Goal: Transaction & Acquisition: Purchase product/service

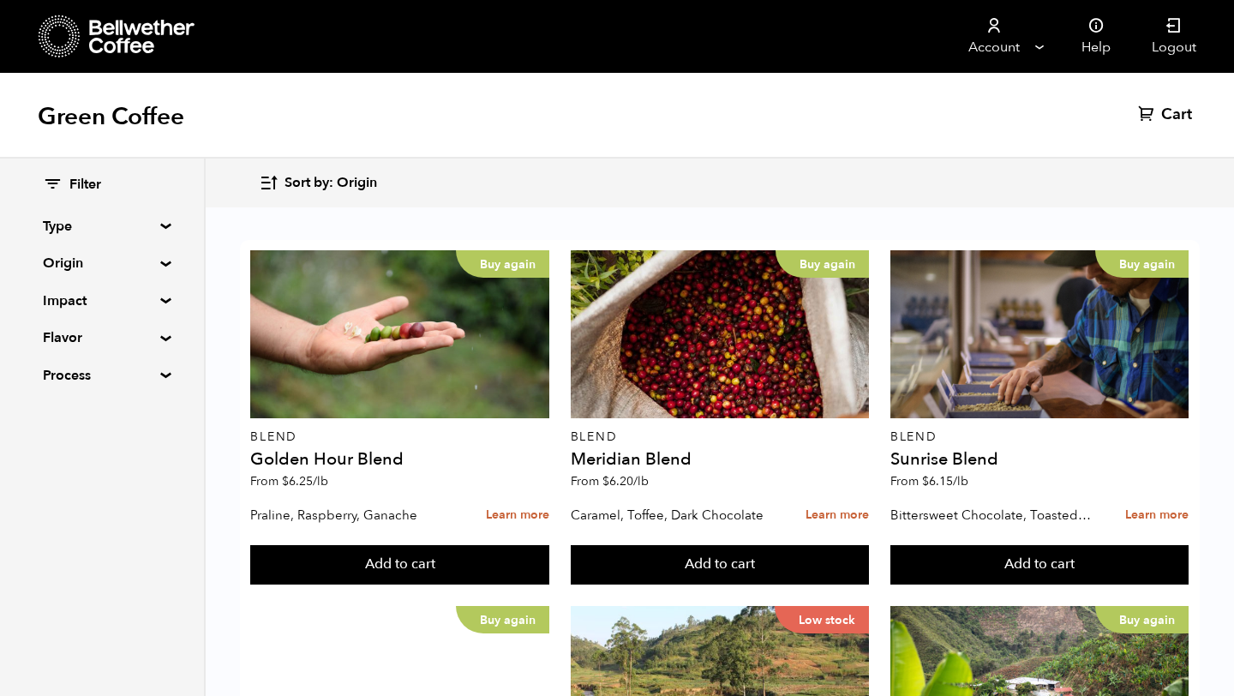
scroll to position [1014, 0]
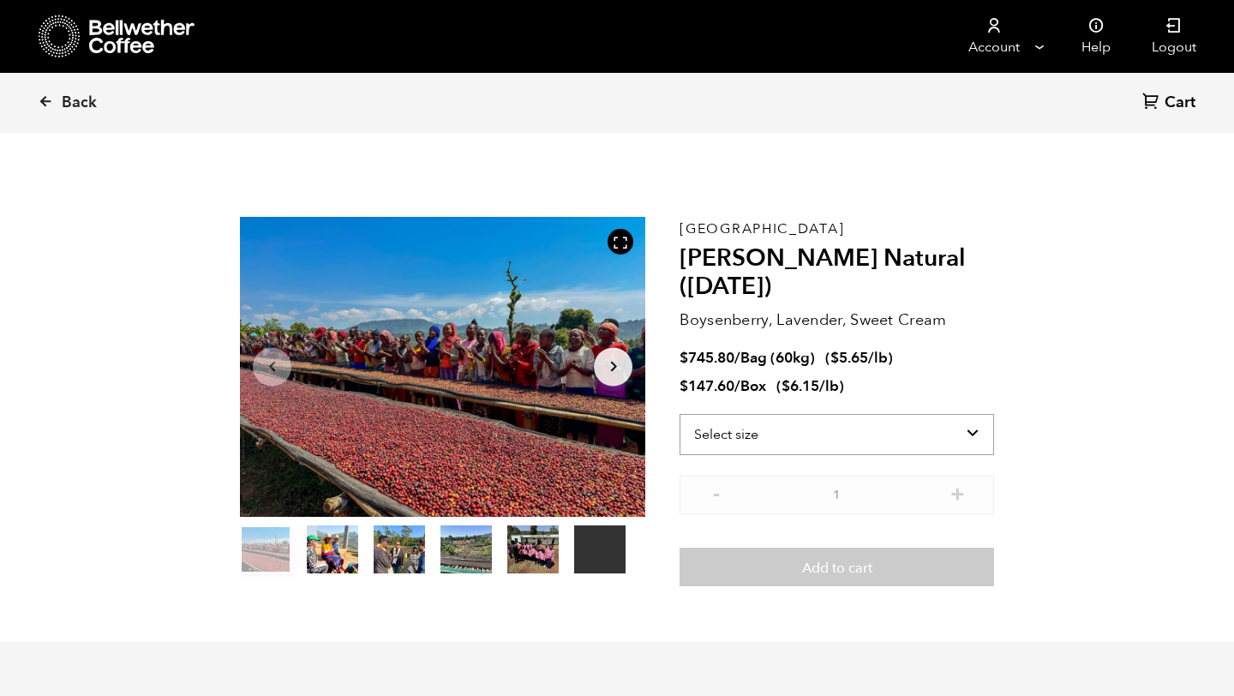
click at [793, 435] on select "Select size Bag (60kg) (132 lbs) Box (24 lbs)" at bounding box center [837, 434] width 315 height 41
select select "box"
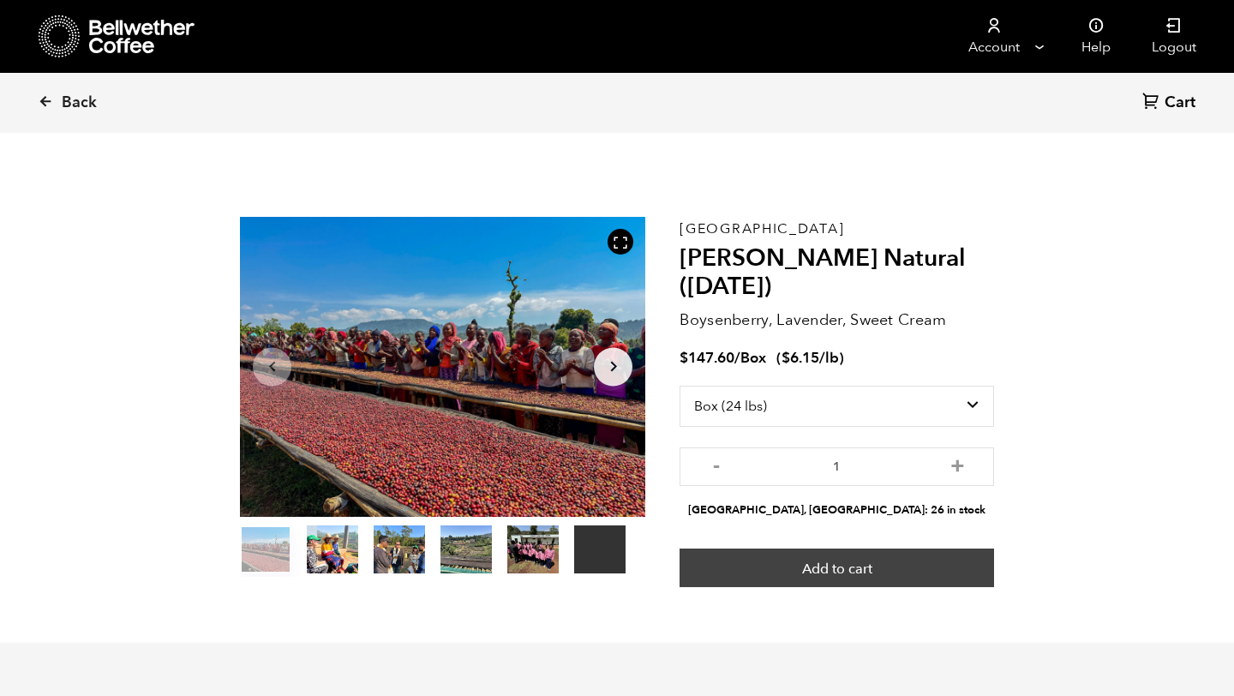
click at [794, 560] on button "Add to cart" at bounding box center [837, 568] width 315 height 39
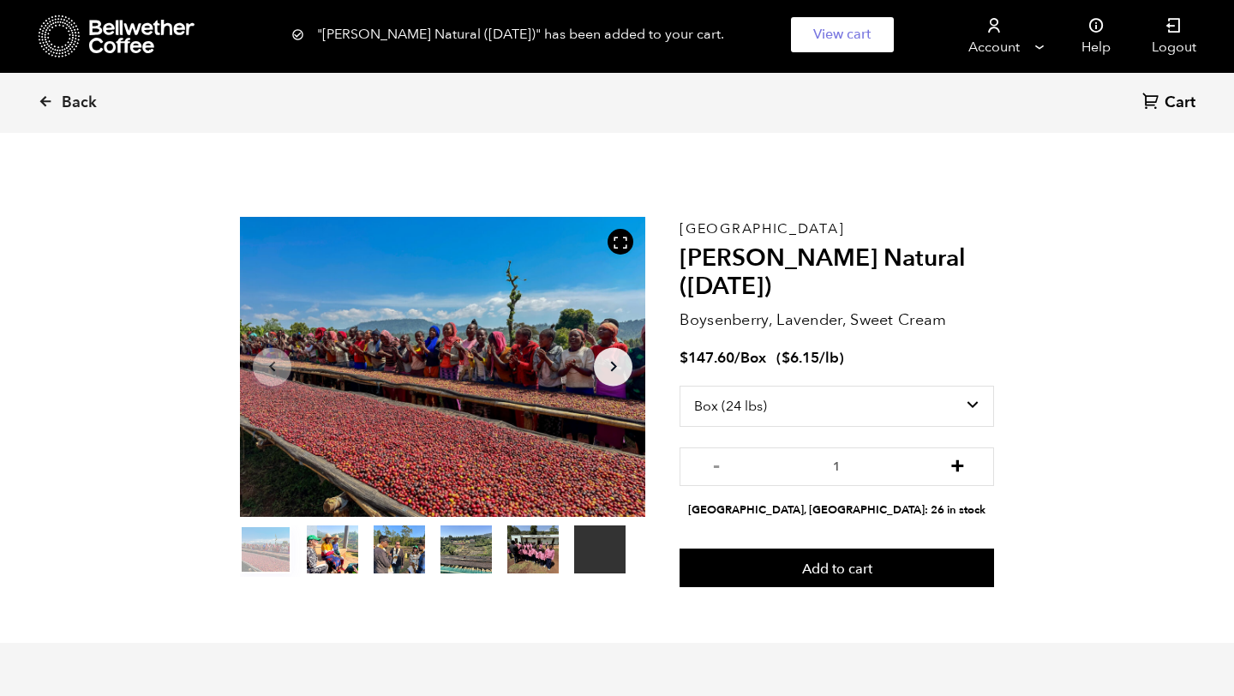
click at [957, 467] on button "+" at bounding box center [957, 464] width 21 height 17
type input "2"
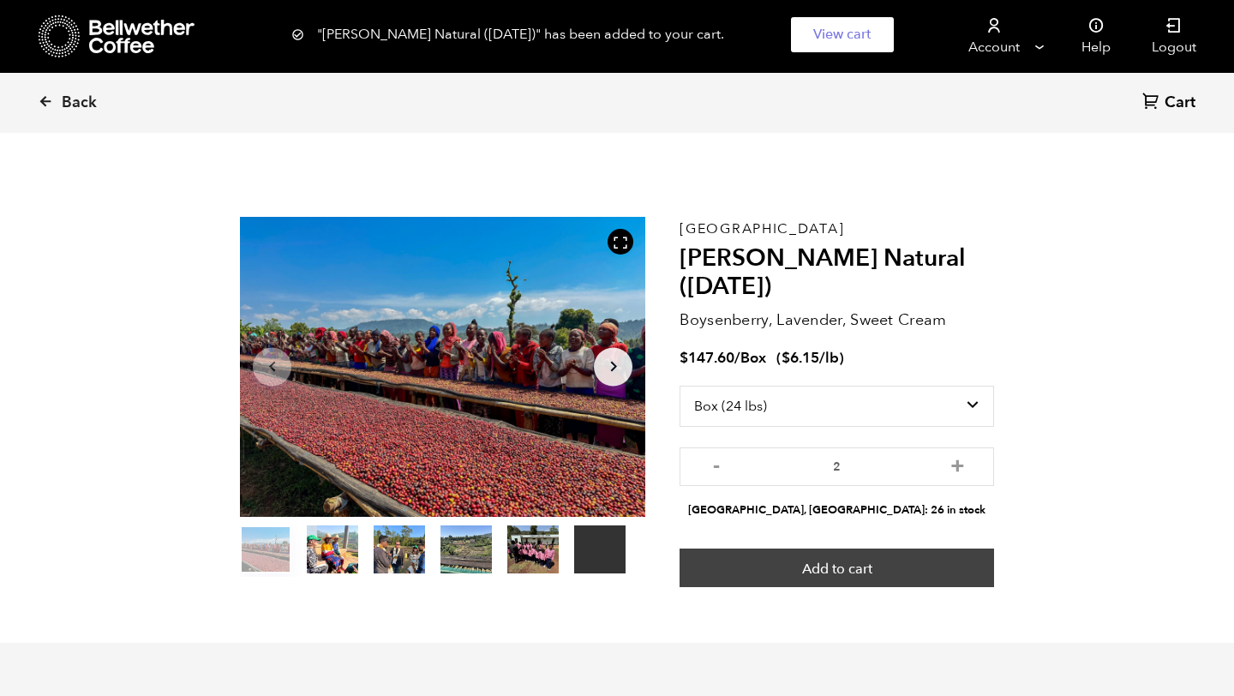
click at [911, 563] on button "Add to cart" at bounding box center [837, 568] width 315 height 39
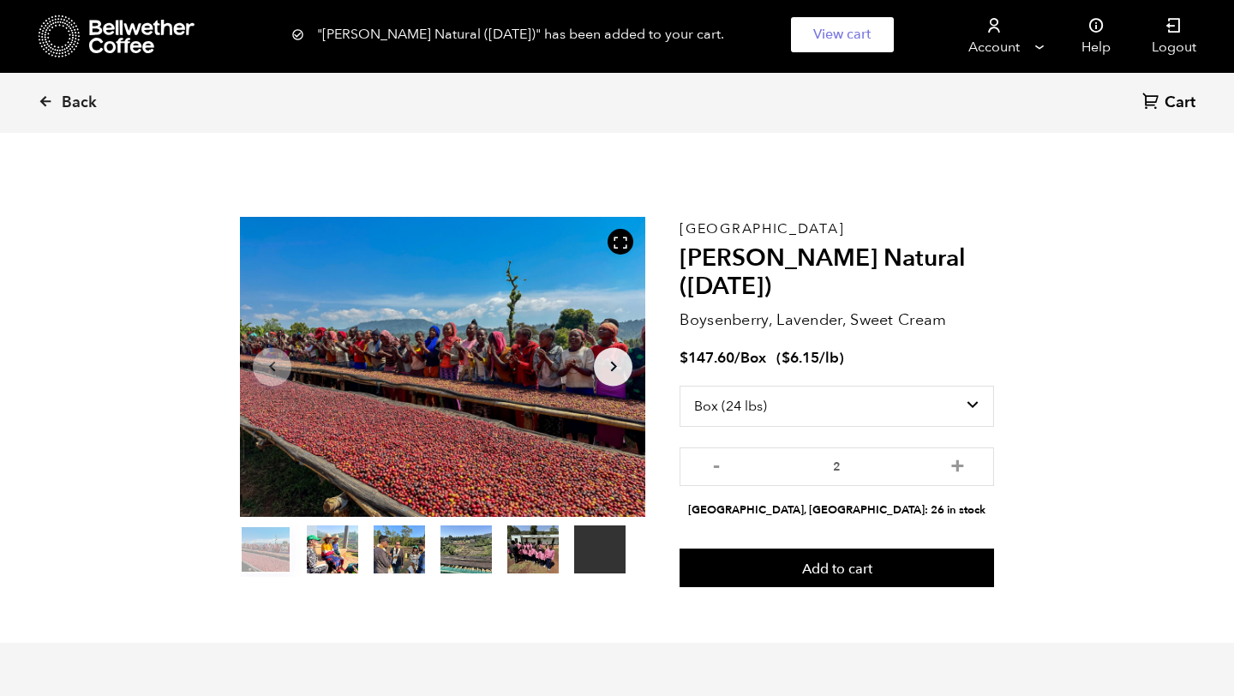
click at [62, 50] on div ""Shanta Golba Natural (OCT 24)" has been added to your cart. View cart {"cart_c…" at bounding box center [617, 34] width 1234 height 69
click at [60, 47] on div ""Shanta Golba Natural (OCT 24)" has been added to your cart. View cart {"cart_c…" at bounding box center [617, 34] width 1234 height 69
click at [42, 107] on icon at bounding box center [45, 100] width 15 height 15
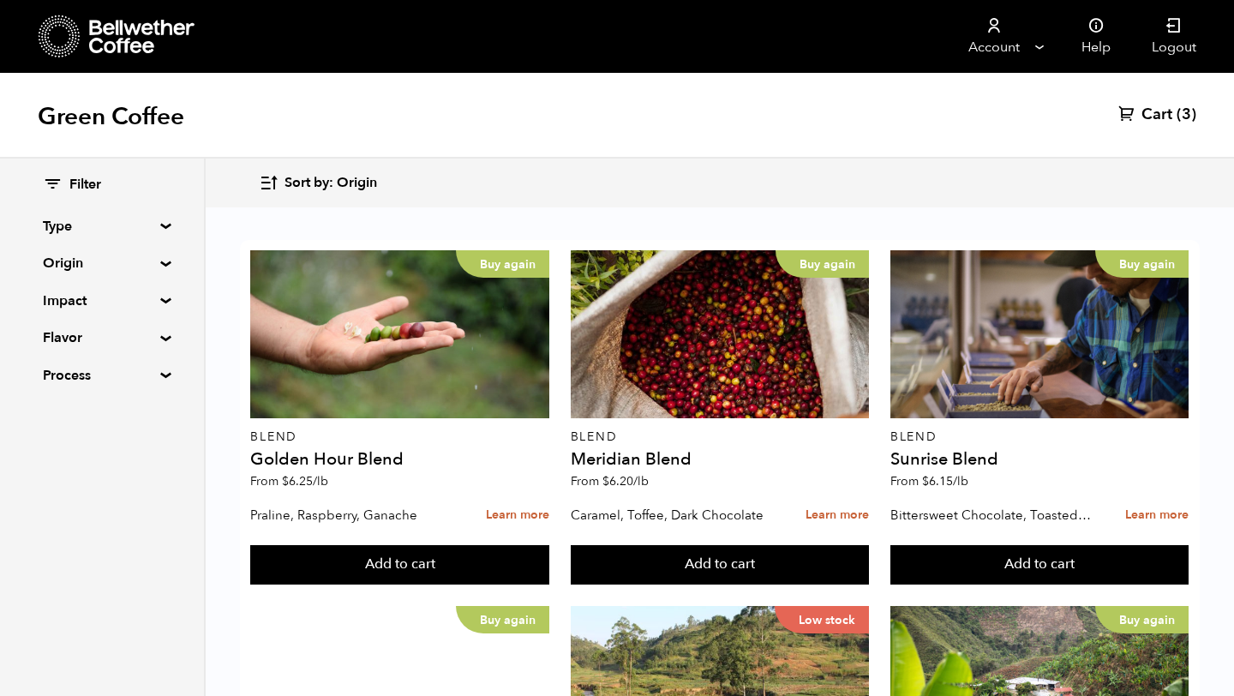
scroll to position [1719, 0]
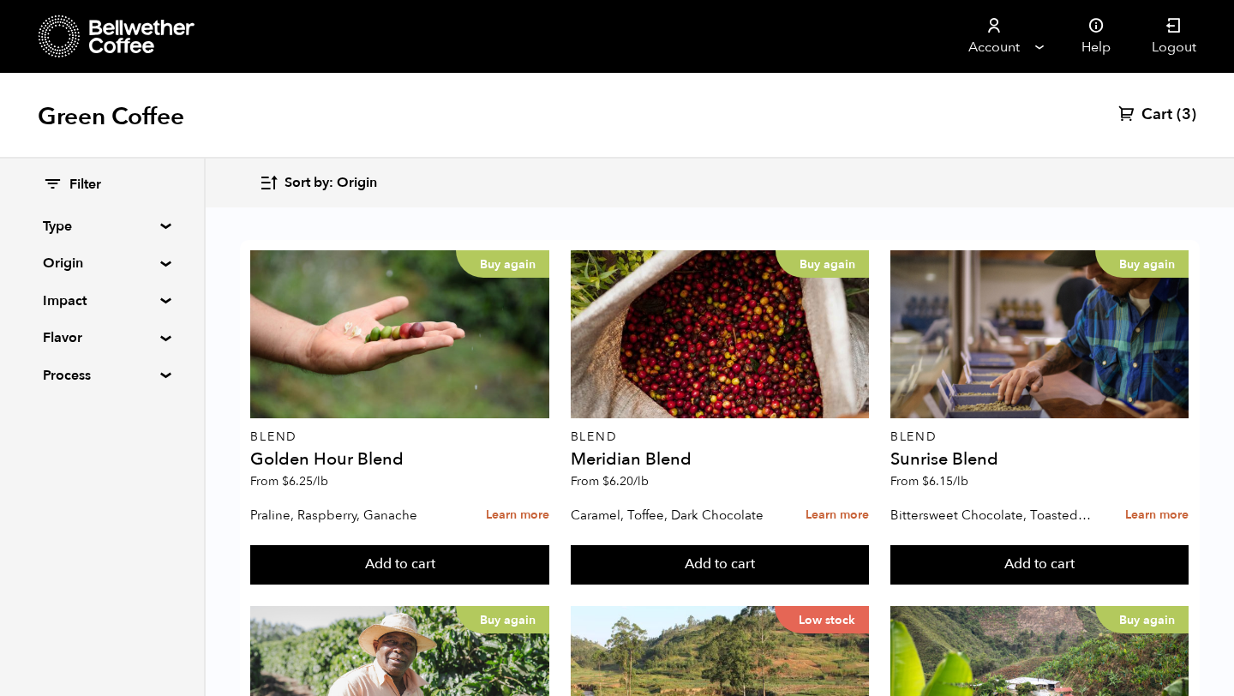
click at [1172, 114] on span "Cart" at bounding box center [1157, 115] width 31 height 21
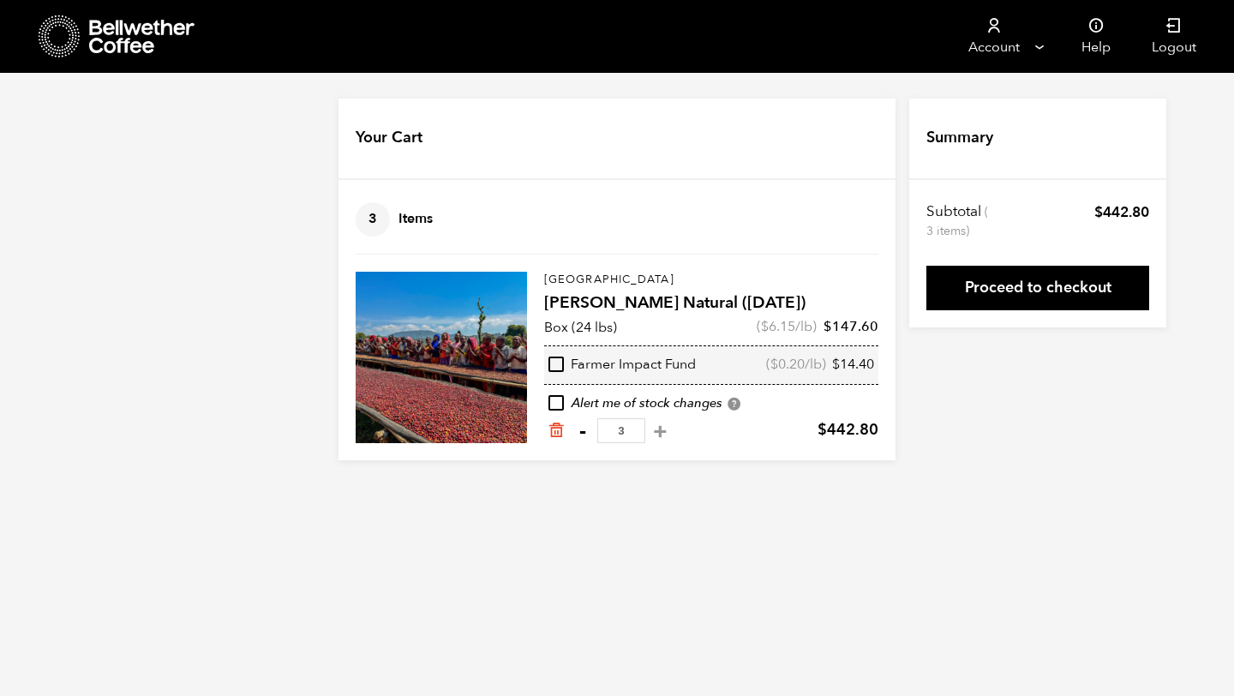
click at [585, 429] on button "-" at bounding box center [582, 431] width 21 height 17
type input "2"
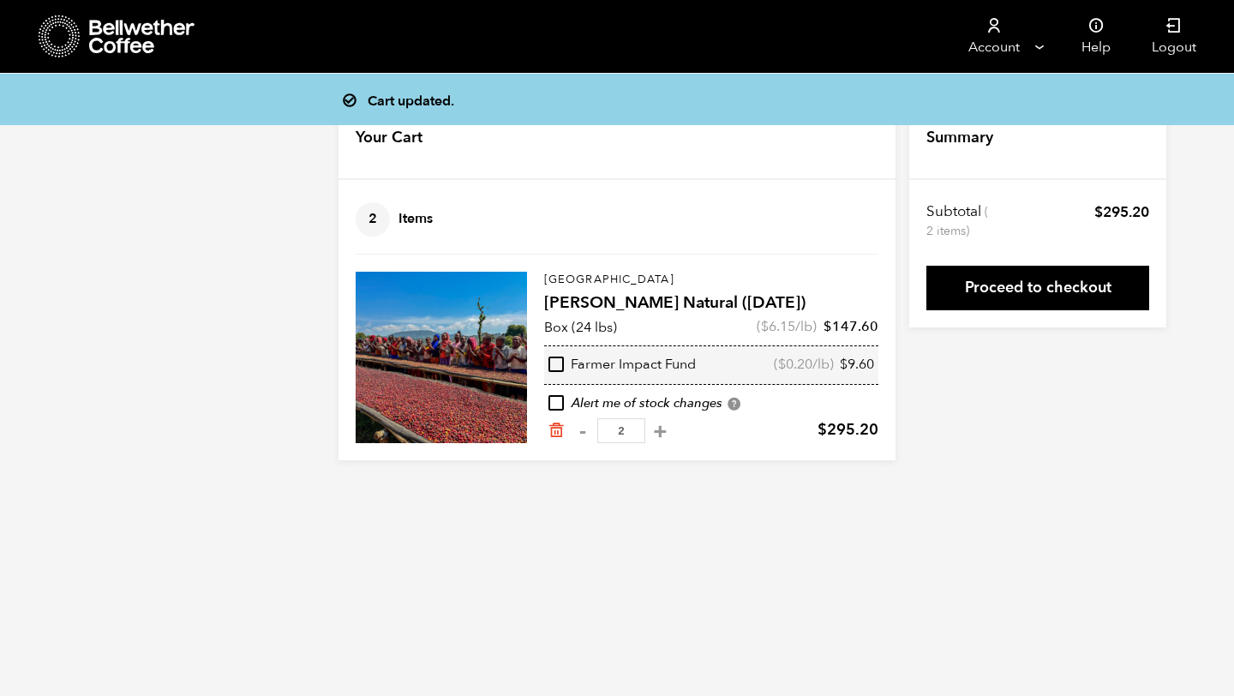
click at [1030, 288] on link "Proceed to checkout" at bounding box center [1038, 288] width 223 height 45
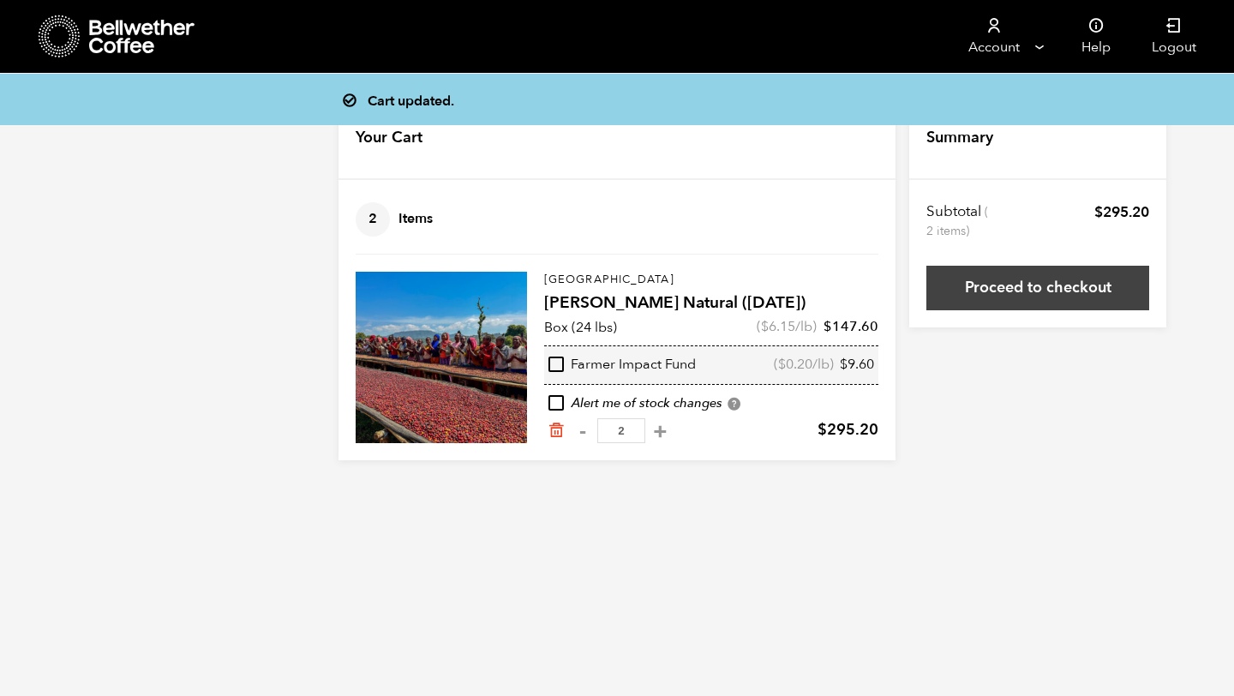
click at [989, 289] on link "Proceed to checkout" at bounding box center [1038, 288] width 223 height 45
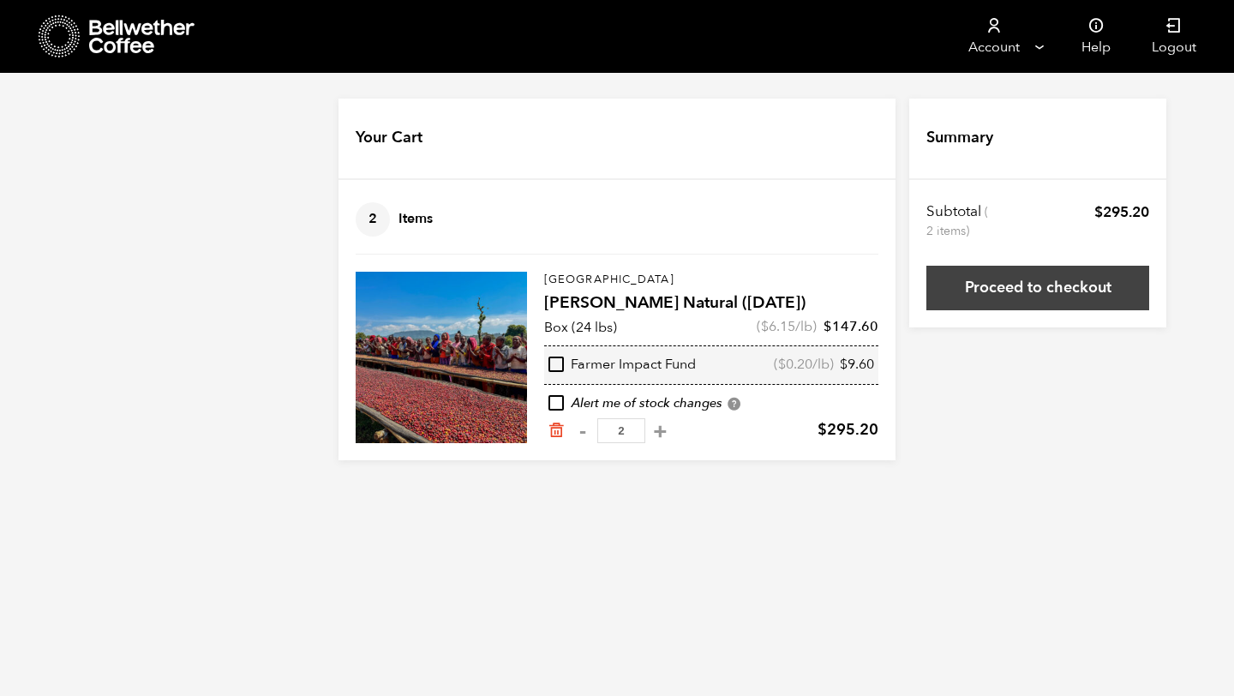
click at [1081, 285] on link "Proceed to checkout" at bounding box center [1038, 288] width 223 height 45
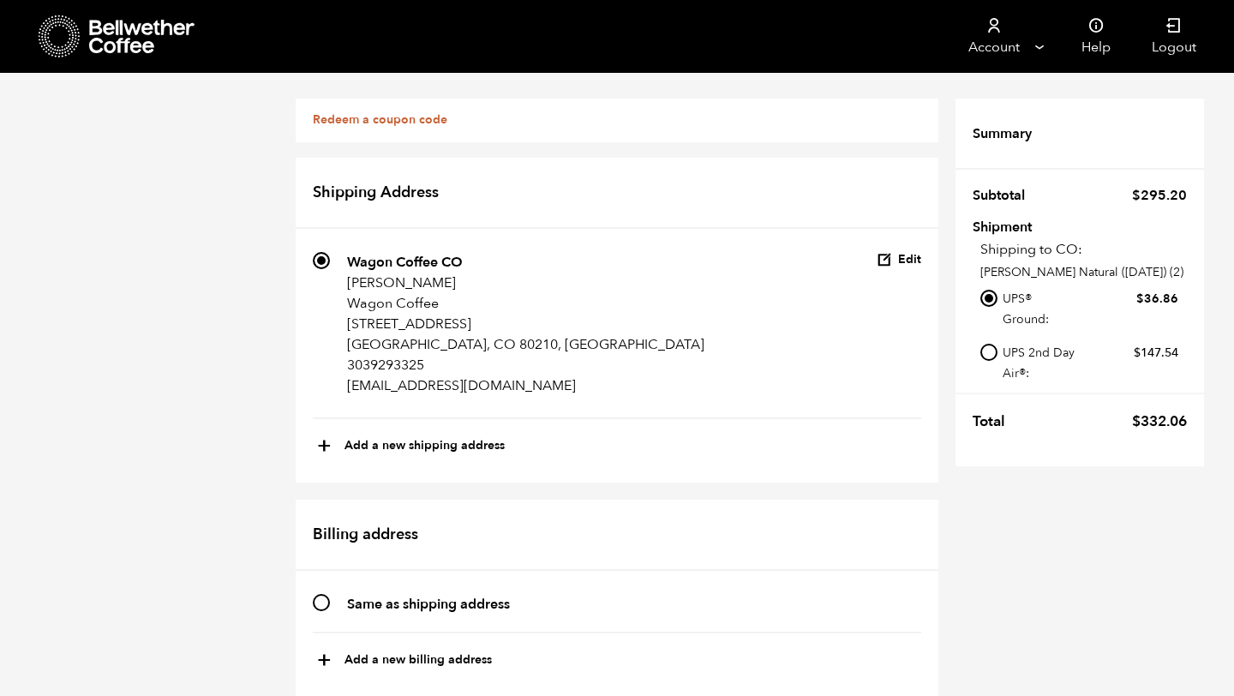
scroll to position [571, 0]
radio input "true"
